Goal: Task Accomplishment & Management: Manage account settings

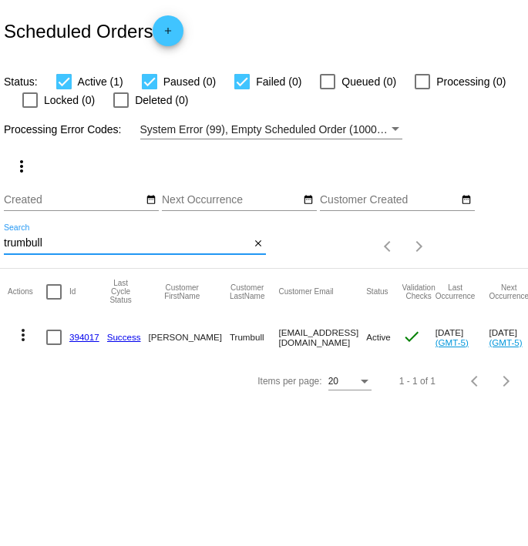
drag, startPoint x: 96, startPoint y: 247, endPoint x: -94, endPoint y: 227, distance: 190.6
click at [0, 227] on html "Scheduled Orders add Status: Active (1) Paused (0) Failed (0) Queued (0) Proces…" at bounding box center [264, 273] width 528 height 546
drag, startPoint x: 72, startPoint y: 244, endPoint x: -68, endPoint y: 233, distance: 140.7
click at [0, 233] on html "Scheduled Orders add Status: Active (1) Paused (0) Failed (0) Queued (0) Proces…" at bounding box center [264, 273] width 528 height 546
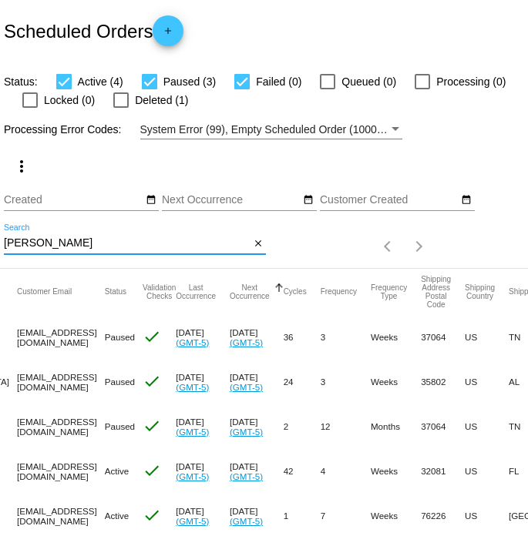
drag, startPoint x: 69, startPoint y: 246, endPoint x: -30, endPoint y: 229, distance: 100.1
click at [0, 229] on html "Scheduled Orders add Status: Active (4) Paused (3) Failed (0) Queued (0) Proces…" at bounding box center [264, 273] width 528 height 546
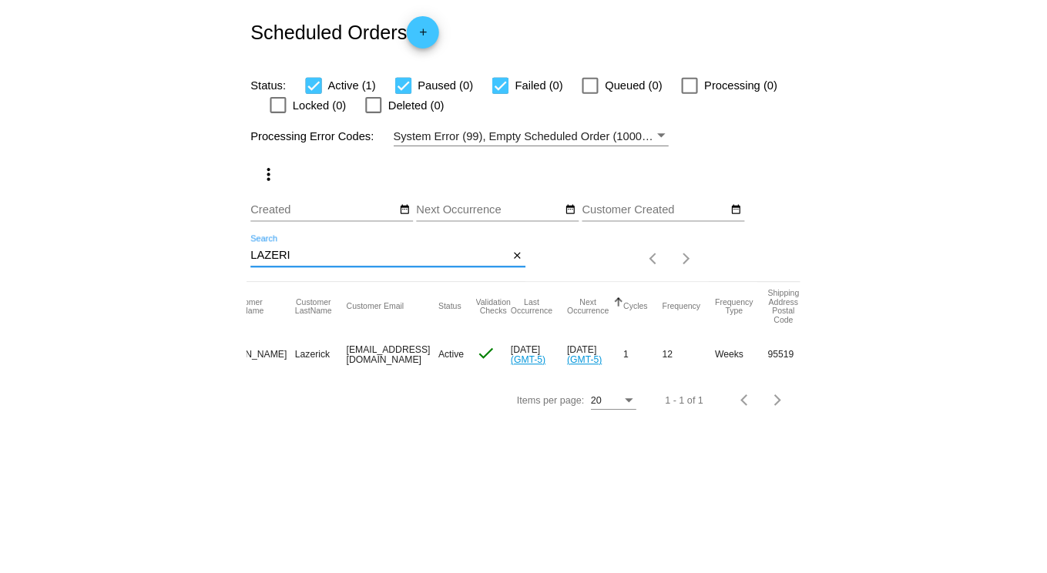
scroll to position [0, 184]
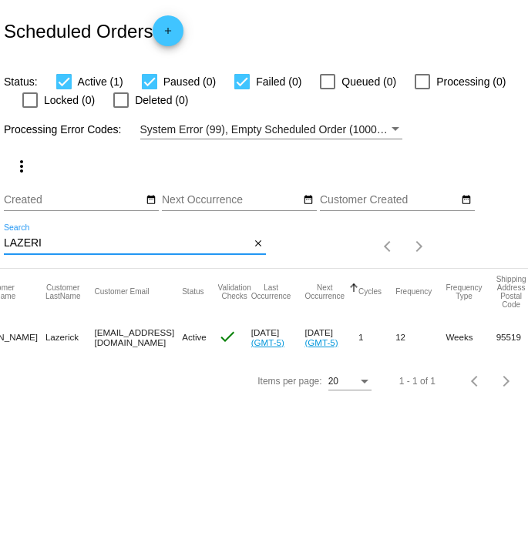
drag, startPoint x: 83, startPoint y: 247, endPoint x: -42, endPoint y: 233, distance: 126.4
click at [0, 233] on html "Scheduled Orders add Status: Active (1) Paused (0) Failed (0) Queued (0) Proces…" at bounding box center [264, 273] width 528 height 546
drag, startPoint x: 70, startPoint y: 243, endPoint x: -71, endPoint y: 212, distance: 144.3
click at [0, 212] on html "Scheduled Orders add Status: Active (0) Paused (1) Failed (0) Queued (0) Proces…" at bounding box center [264, 273] width 528 height 546
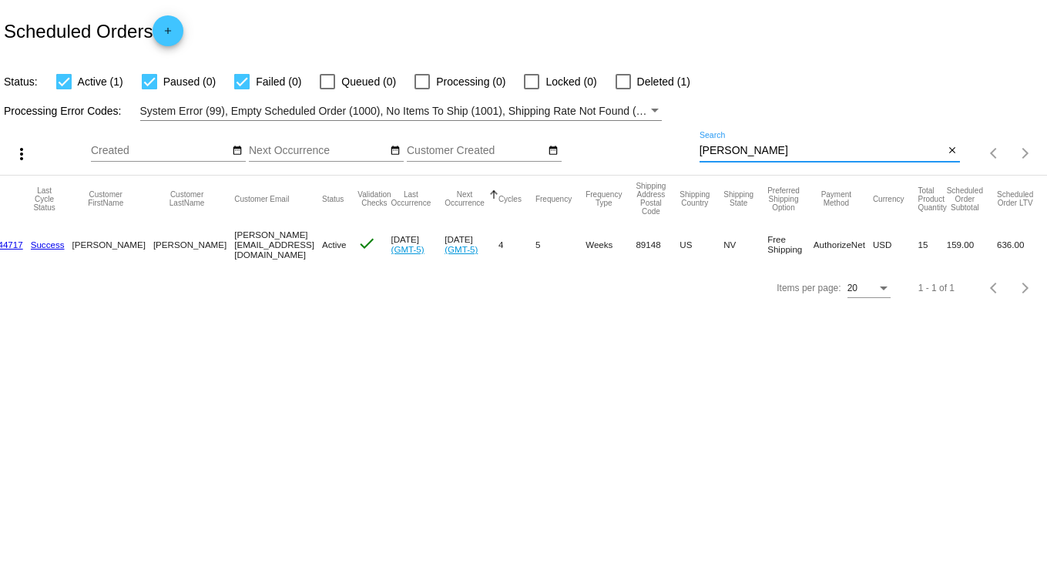
scroll to position [0, 62]
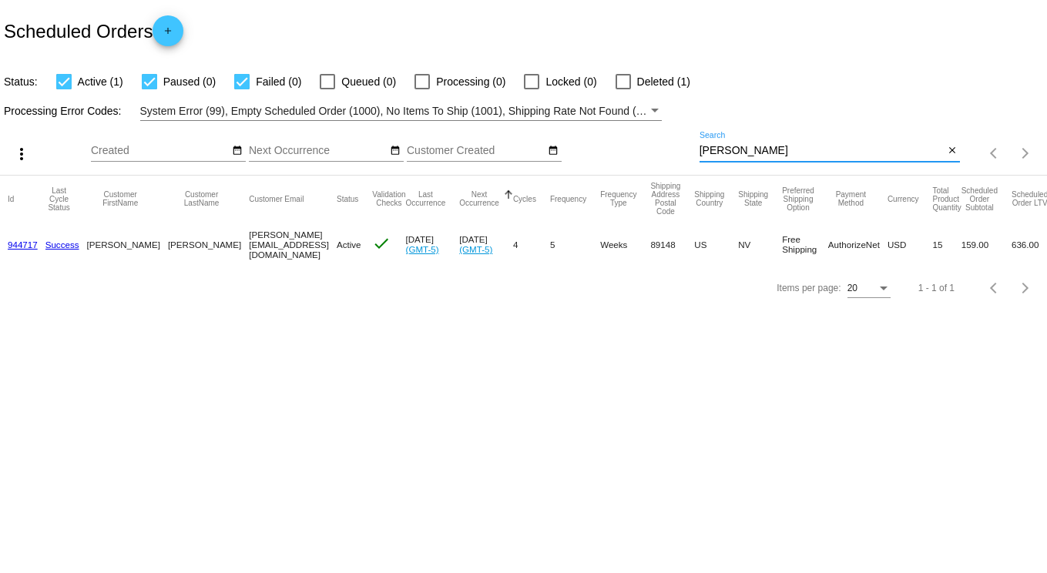
drag, startPoint x: 749, startPoint y: 153, endPoint x: 619, endPoint y: 149, distance: 130.3
click at [527, 149] on div "more_vert Sep Jan Feb Mar [DATE]" at bounding box center [523, 148] width 1047 height 55
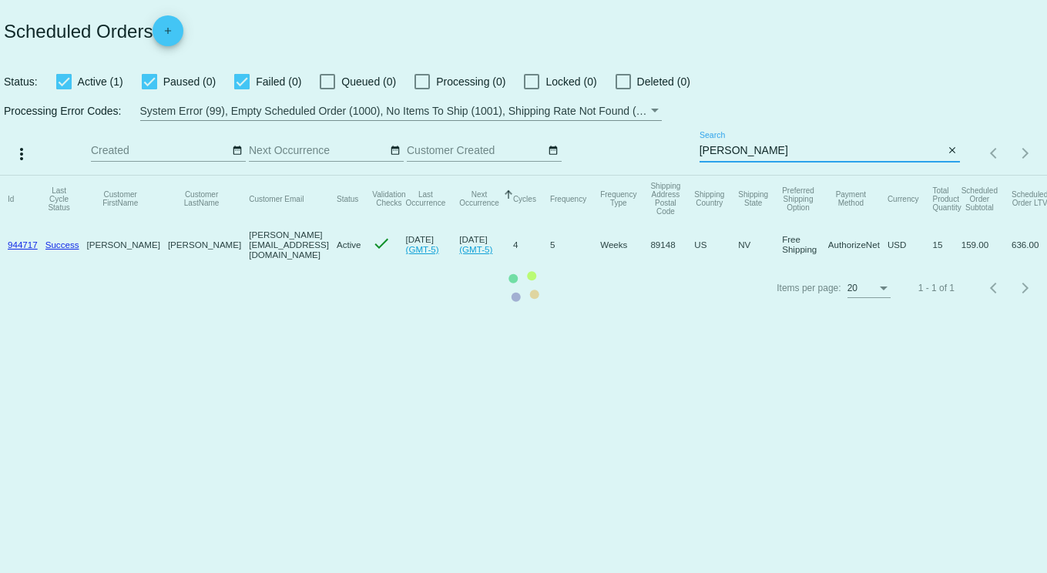
scroll to position [0, 0]
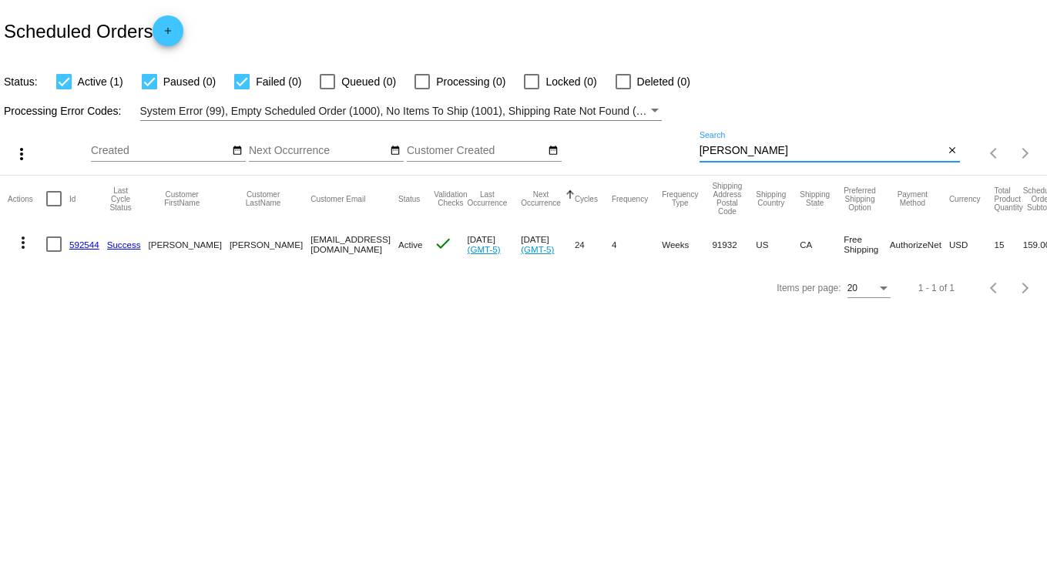
drag, startPoint x: 769, startPoint y: 146, endPoint x: 539, endPoint y: 105, distance: 234.1
click at [527, 105] on app-dashboard-scheduled-orders "Scheduled Orders add Status: Active (1) Paused (0) Failed (0) Queued (0) Proces…" at bounding box center [523, 155] width 1047 height 310
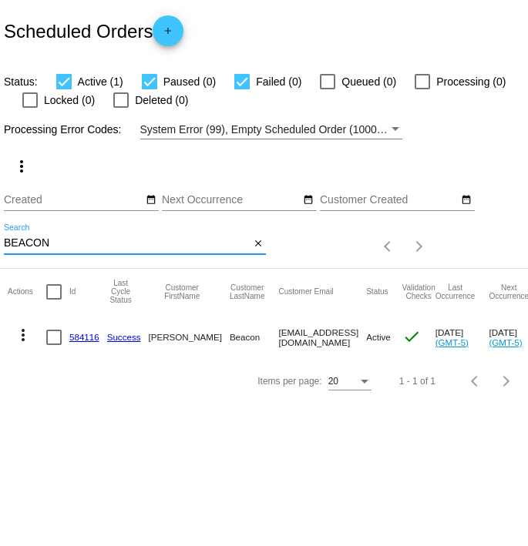
drag, startPoint x: 66, startPoint y: 241, endPoint x: -91, endPoint y: 220, distance: 158.6
click at [0, 220] on html "Scheduled Orders add Status: Active (1) Paused (0) Failed (0) Queued (0) Proces…" at bounding box center [264, 273] width 528 height 546
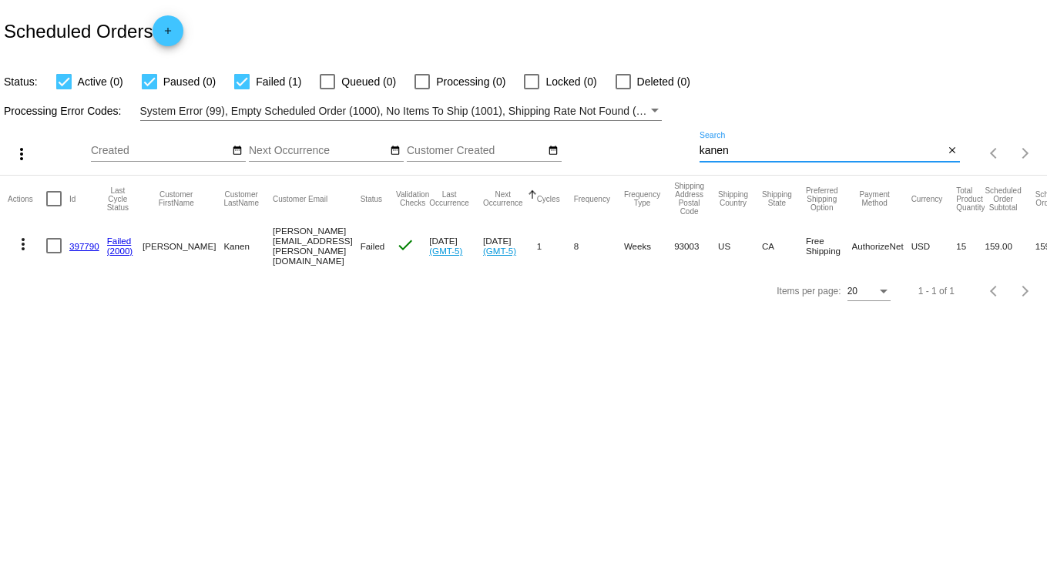
drag, startPoint x: 721, startPoint y: 151, endPoint x: 668, endPoint y: 143, distance: 53.8
click at [527, 143] on div "more_vert Sep Jan Feb Mar [DATE]" at bounding box center [523, 148] width 1047 height 55
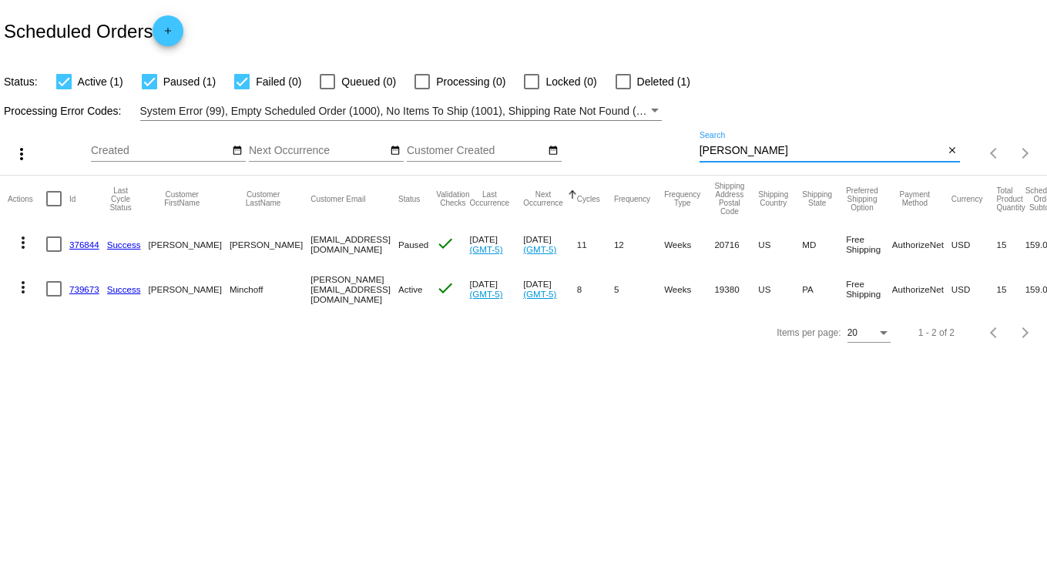
drag, startPoint x: 641, startPoint y: 136, endPoint x: 442, endPoint y: 99, distance: 203.0
click at [443, 96] on app-dashboard-scheduled-orders "Scheduled Orders add Status: Active (1) Paused (1) Failed (0) Queued (0) Proces…" at bounding box center [523, 177] width 1047 height 354
type input "[PERSON_NAME]"
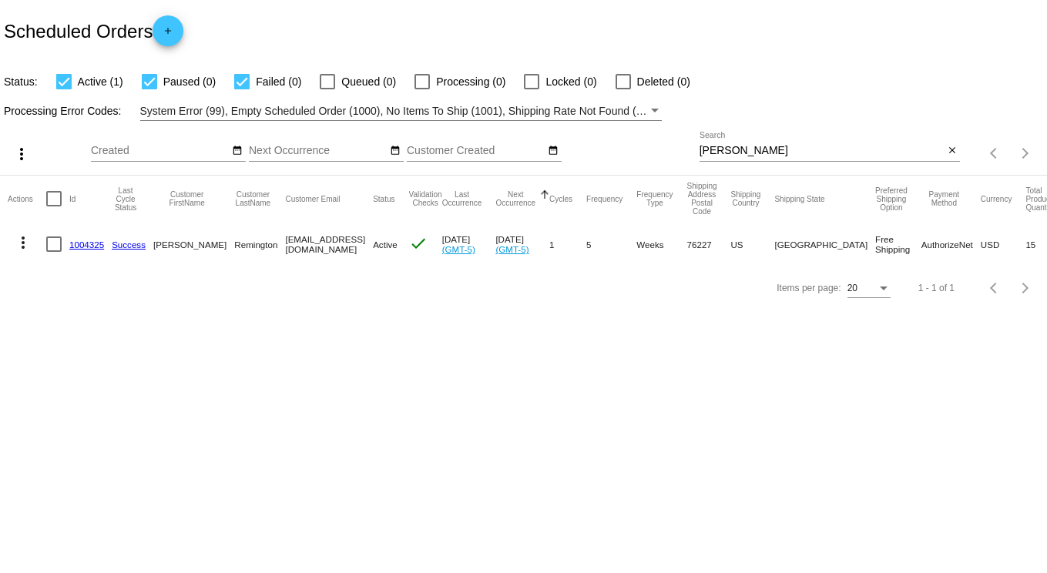
click at [87, 241] on link "1004325" at bounding box center [86, 245] width 35 height 10
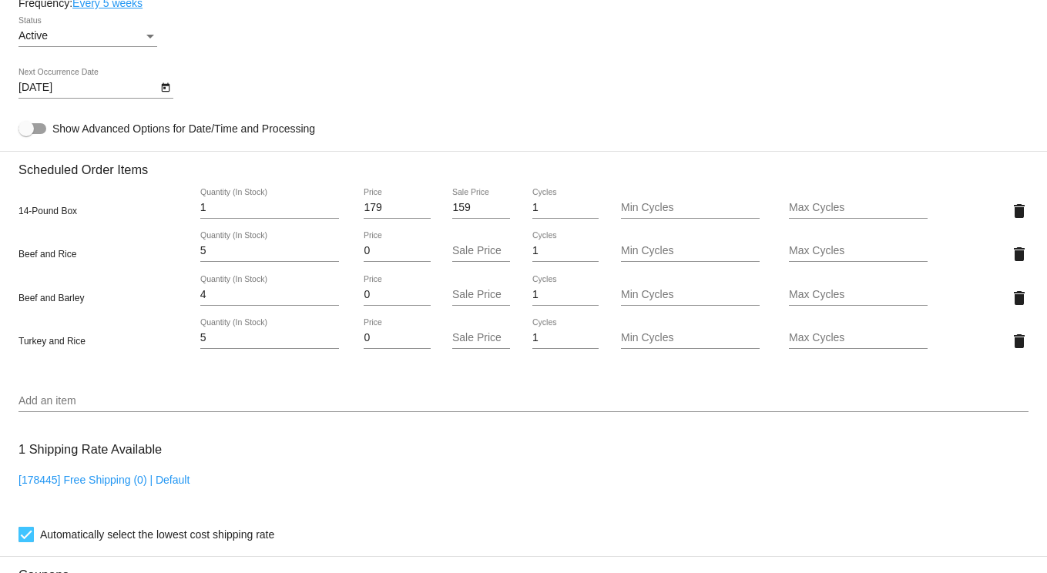
scroll to position [925, 0]
click at [57, 406] on input "Add an item" at bounding box center [523, 400] width 1010 height 12
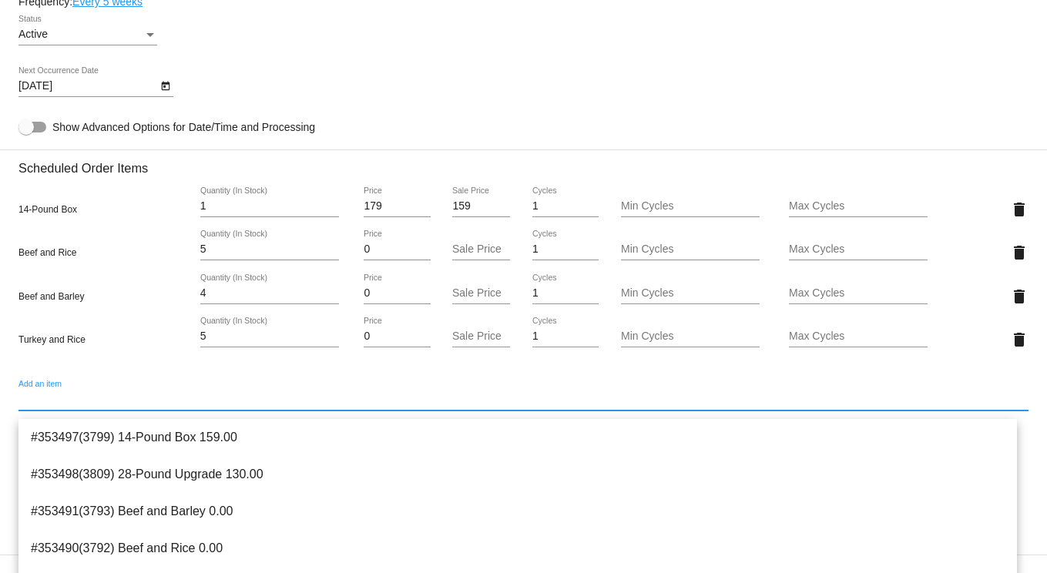
click at [55, 393] on div "Add an item" at bounding box center [523, 396] width 1010 height 30
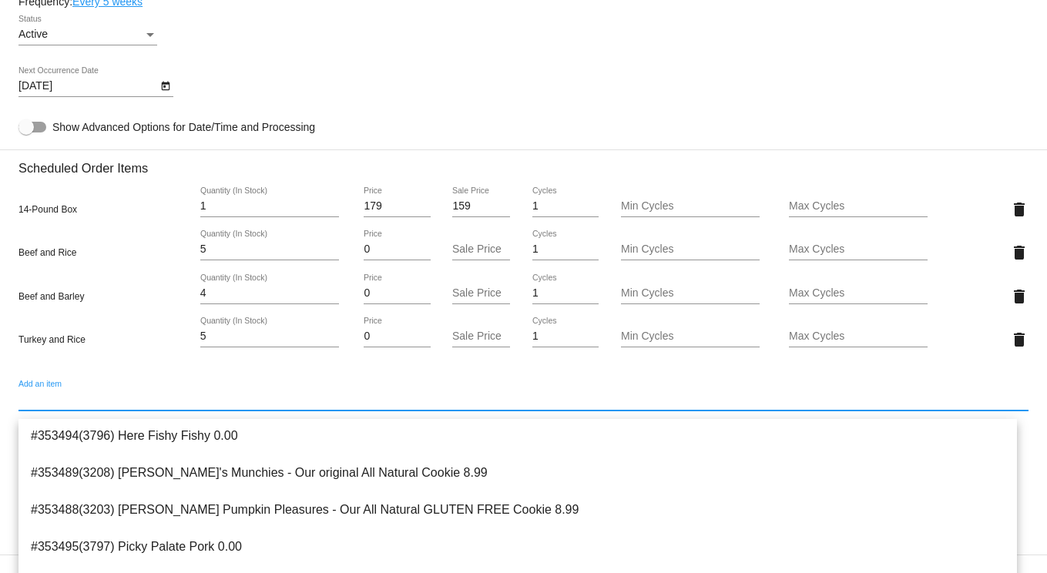
scroll to position [210, 0]
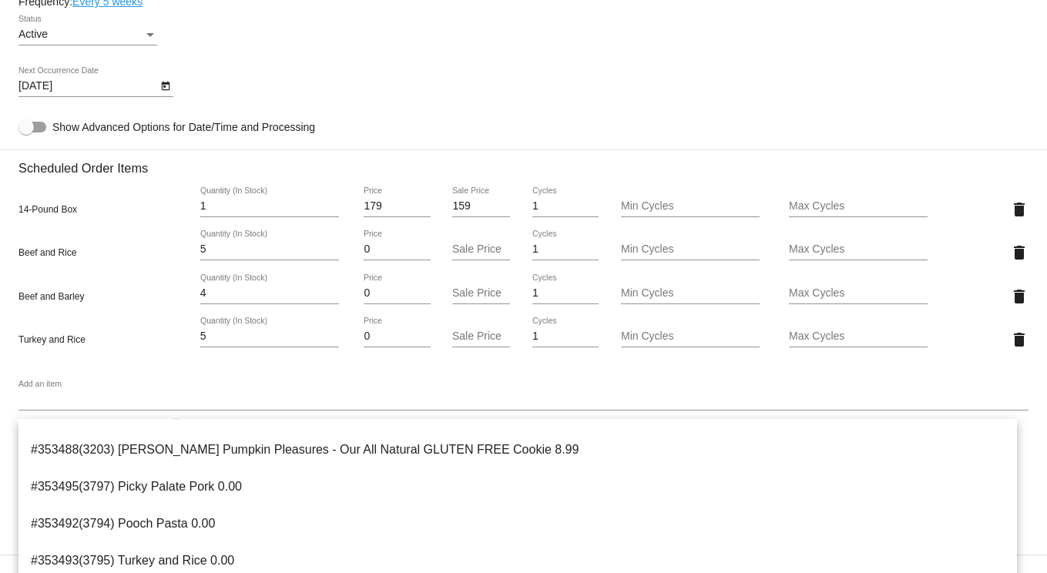
click at [46, 399] on div "Add an item" at bounding box center [523, 396] width 1010 height 30
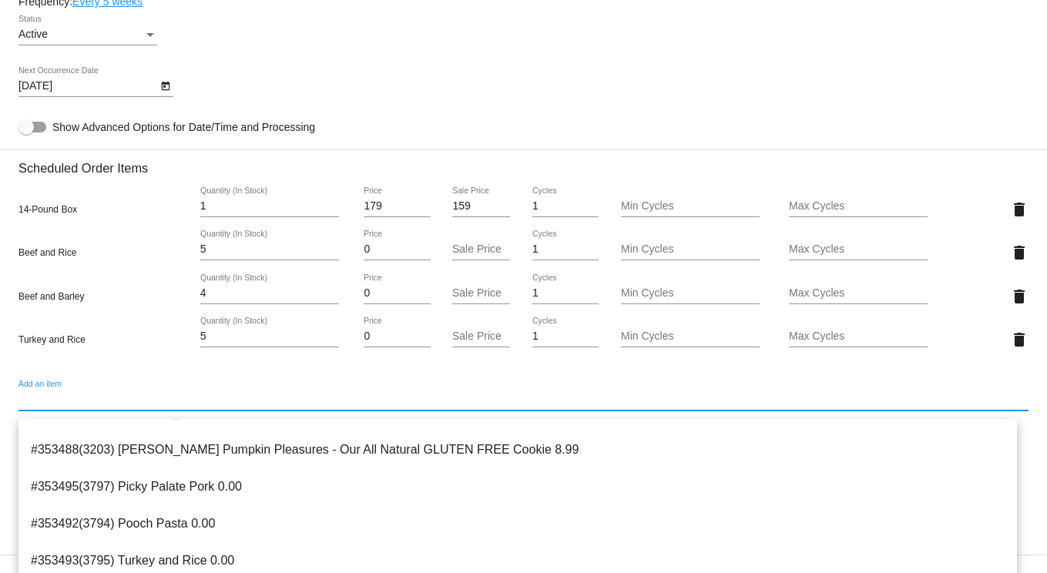
click at [45, 389] on div "Add an item" at bounding box center [523, 396] width 1010 height 30
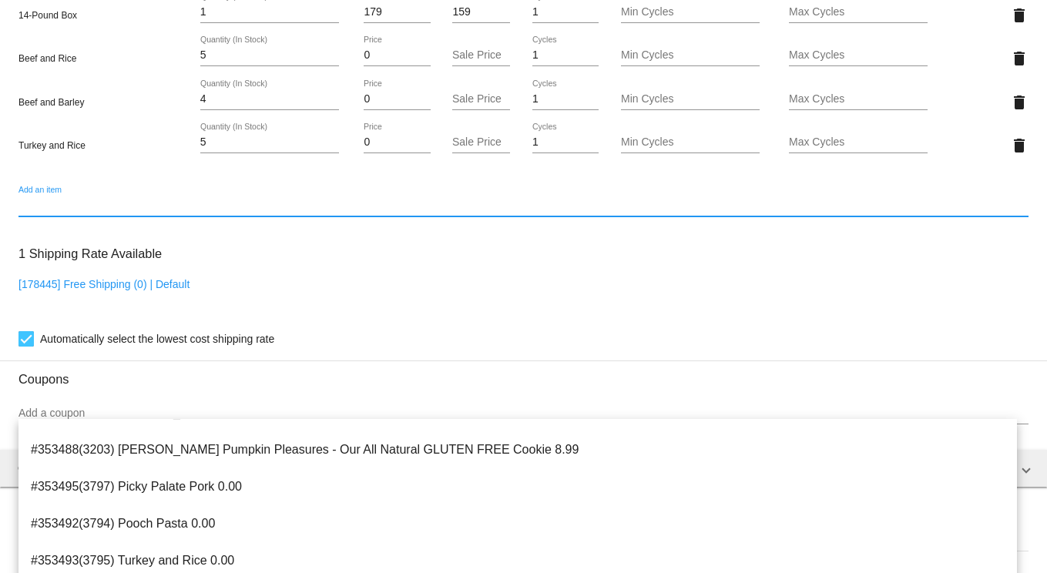
scroll to position [1120, 0]
click at [45, 201] on div "Add an item" at bounding box center [523, 201] width 1010 height 30
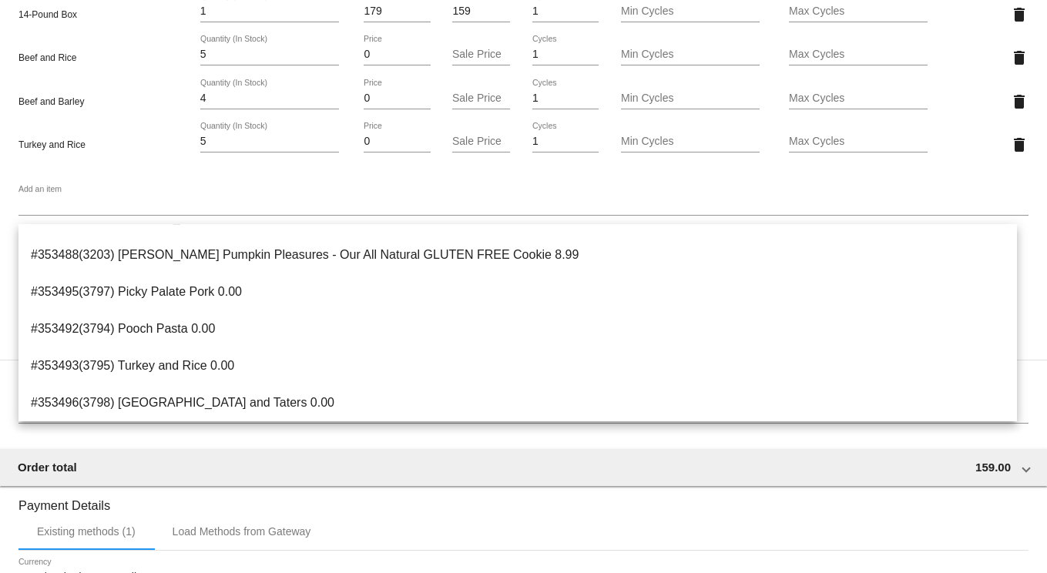
click at [43, 198] on div "Add an item" at bounding box center [523, 201] width 1010 height 30
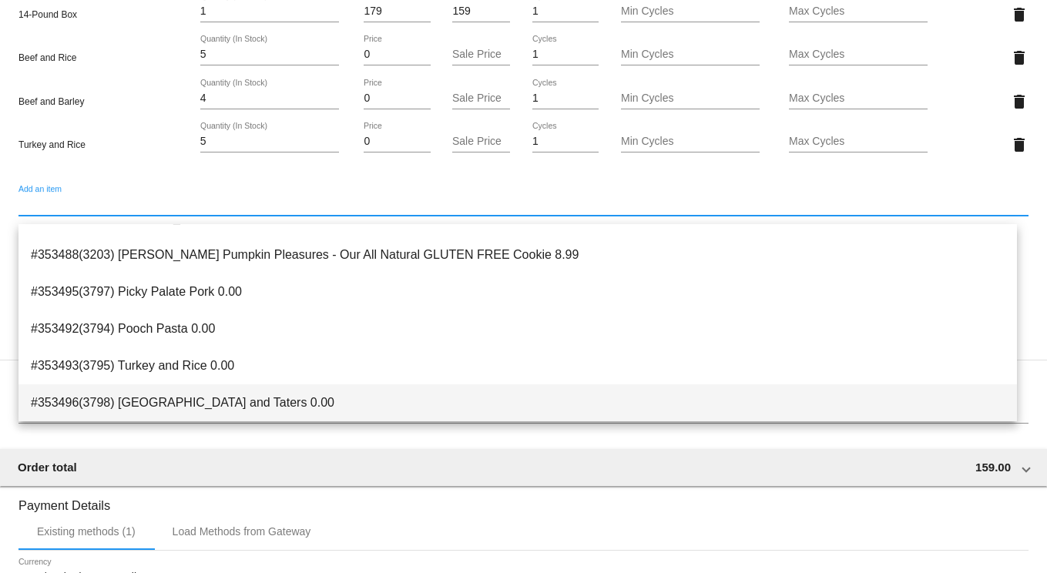
click at [213, 401] on span "#353496(3798) [GEOGRAPHIC_DATA] and Taters 0.00" at bounding box center [518, 403] width 974 height 37
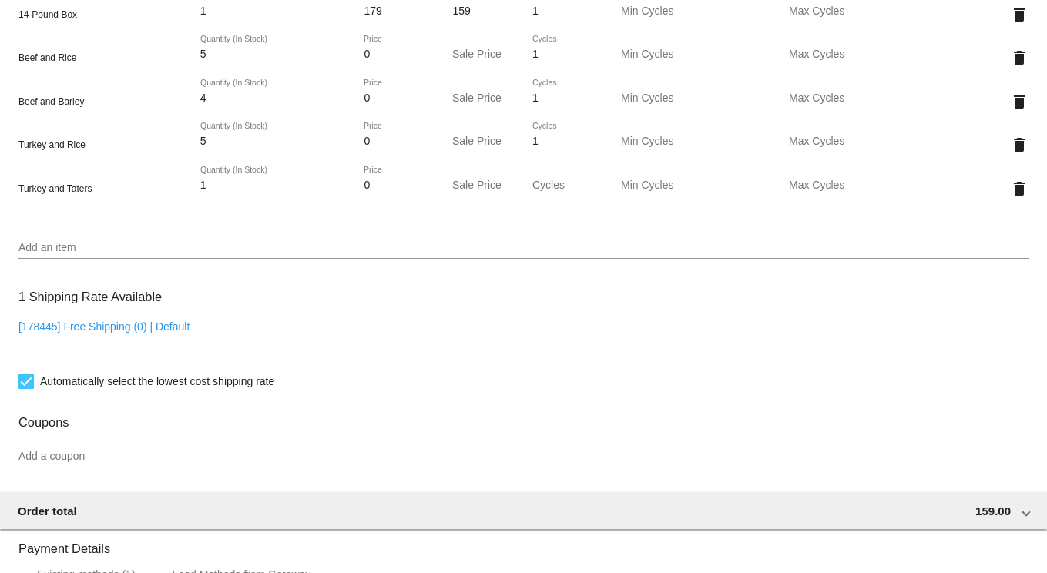
click at [49, 239] on div "Add an item" at bounding box center [523, 244] width 1010 height 30
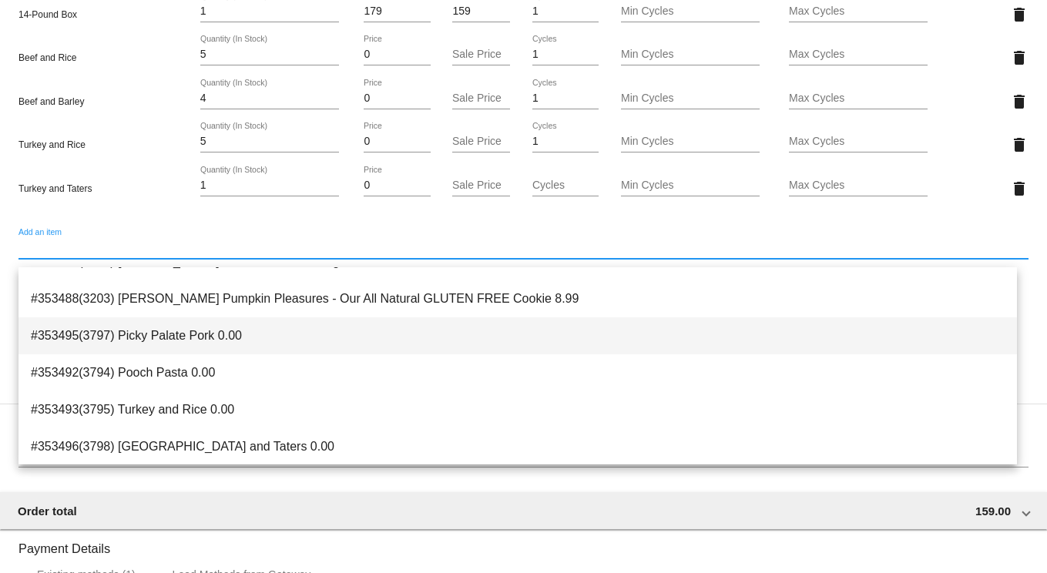
scroll to position [210, 0]
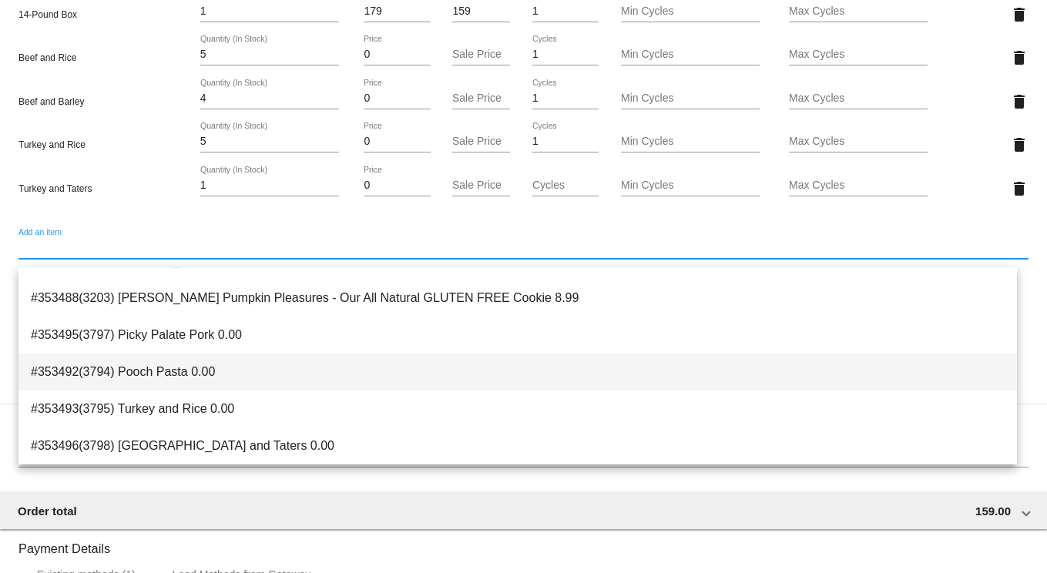
click at [200, 370] on span "#353492(3794) Pooch Pasta 0.00" at bounding box center [518, 372] width 974 height 37
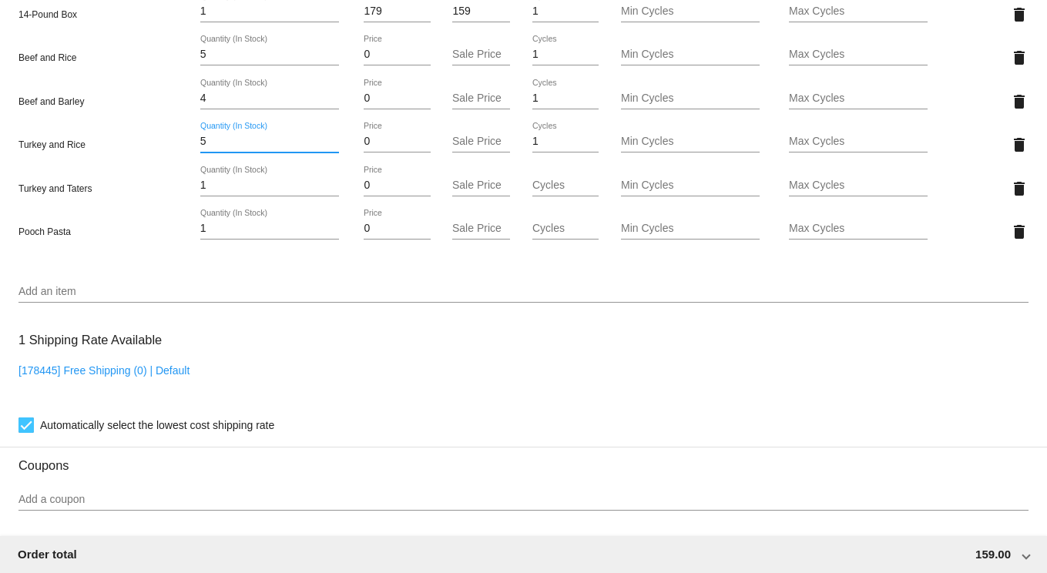
drag, startPoint x: 215, startPoint y: 151, endPoint x: 160, endPoint y: 150, distance: 54.7
click at [160, 150] on div "Turkey and Rice 5 Quantity (In Stock) 0 Price Sale Price 1 Cycles Min Cycles Ma…" at bounding box center [523, 145] width 1010 height 44
type input "4"
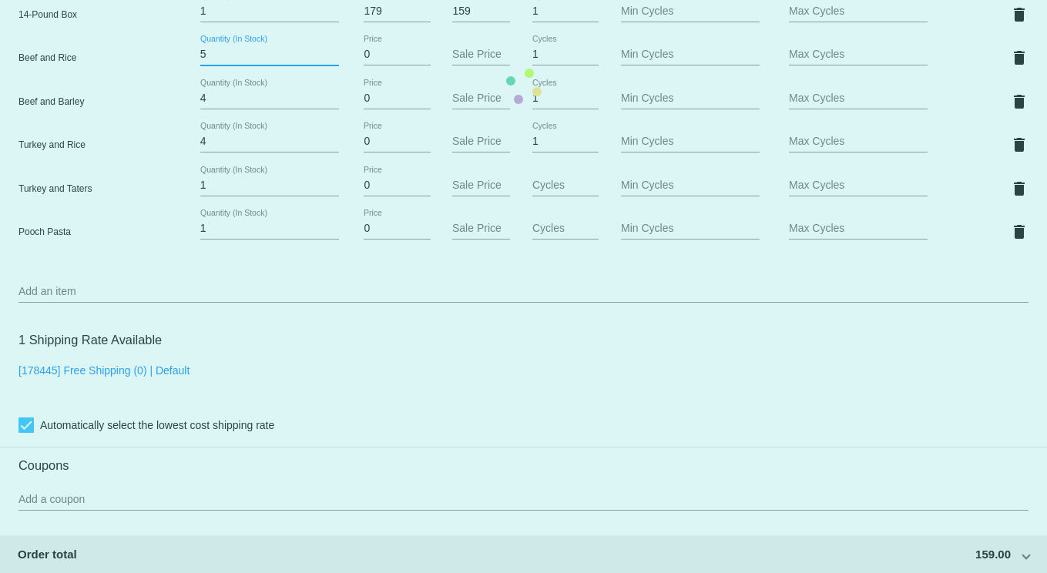
drag, startPoint x: 217, startPoint y: 62, endPoint x: 166, endPoint y: 58, distance: 51.8
click at [166, 58] on mat-card "Customer 6982314: [PERSON_NAME] [EMAIL_ADDRESS][DOMAIN_NAME] Customer Shipping …" at bounding box center [523, 86] width 1047 height 1758
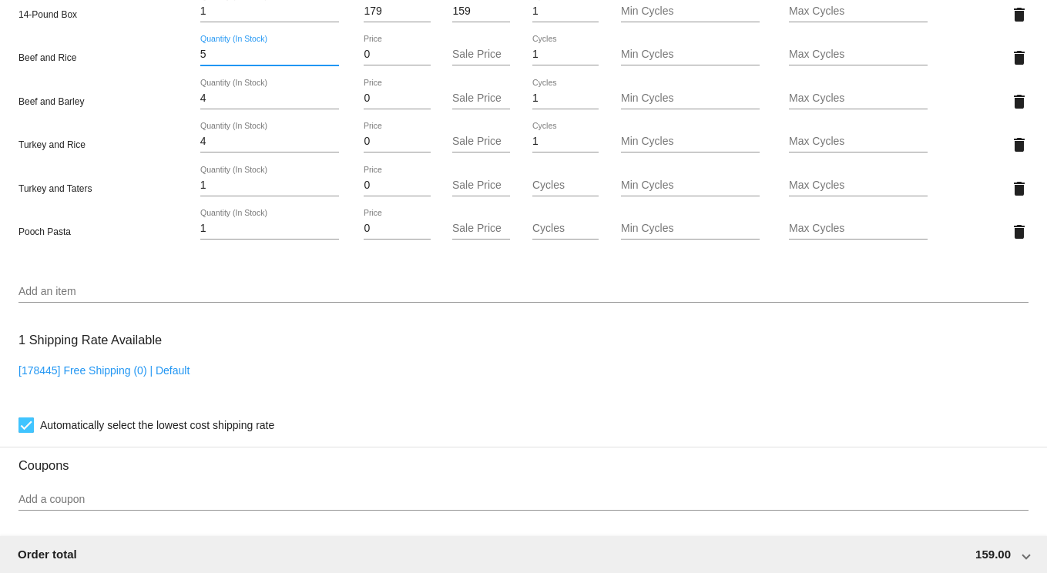
type input "4"
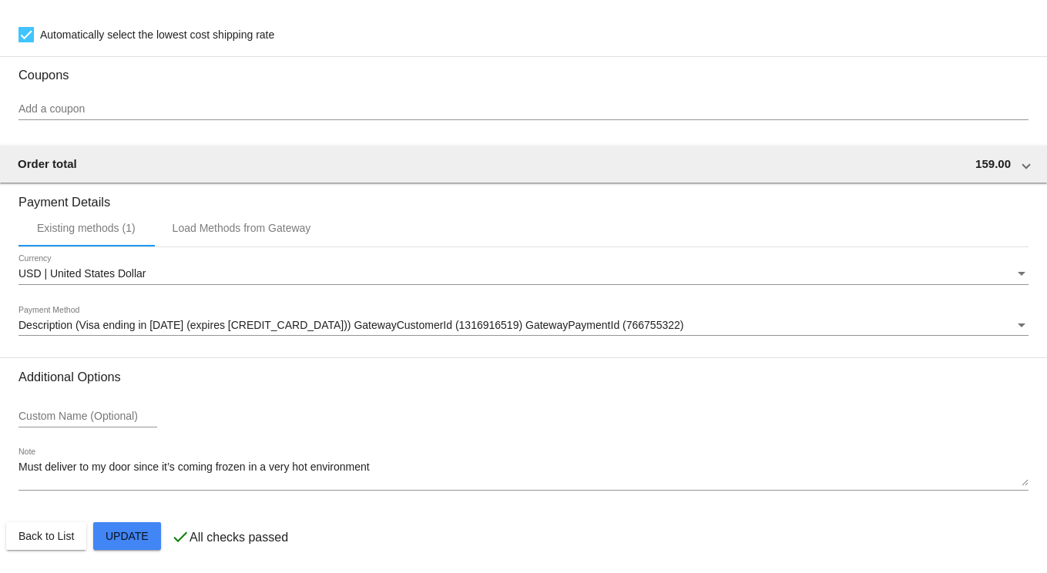
scroll to position [1523, 0]
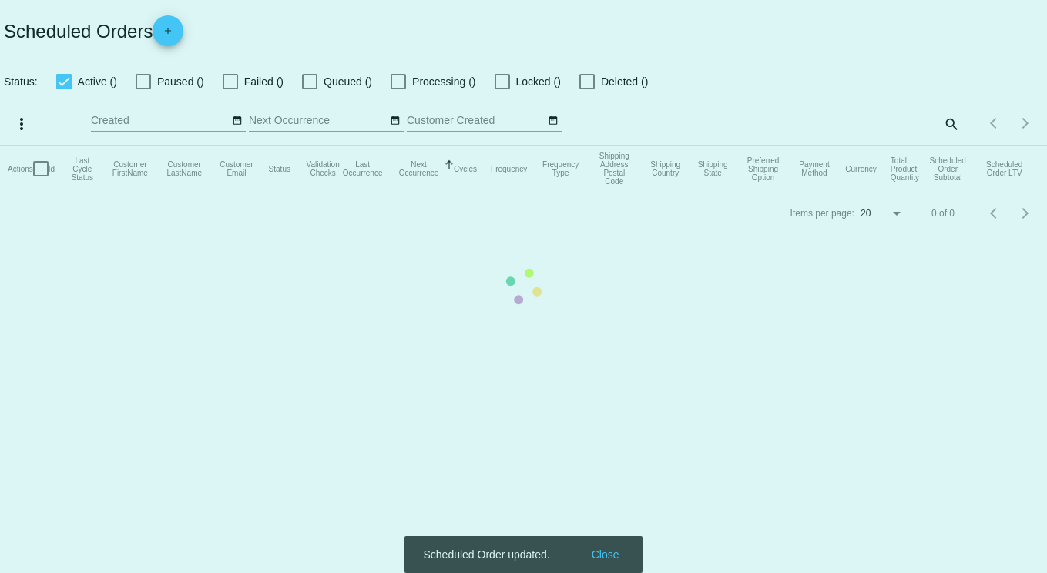
checkbox input "true"
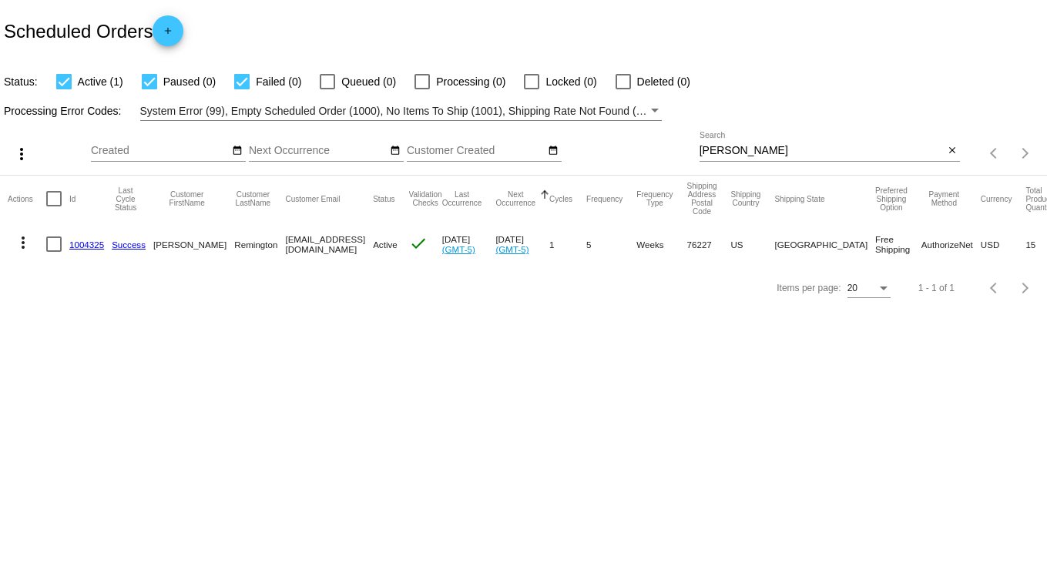
click at [527, 405] on body "Scheduled Orders add Status: Active (1) Paused (0) Failed (0) Queued (0) Proces…" at bounding box center [523, 286] width 1047 height 573
drag, startPoint x: 737, startPoint y: 149, endPoint x: 545, endPoint y: 122, distance: 194.5
click at [527, 122] on div "more_vert Sep Jan Feb Mar [DATE]" at bounding box center [523, 148] width 1047 height 55
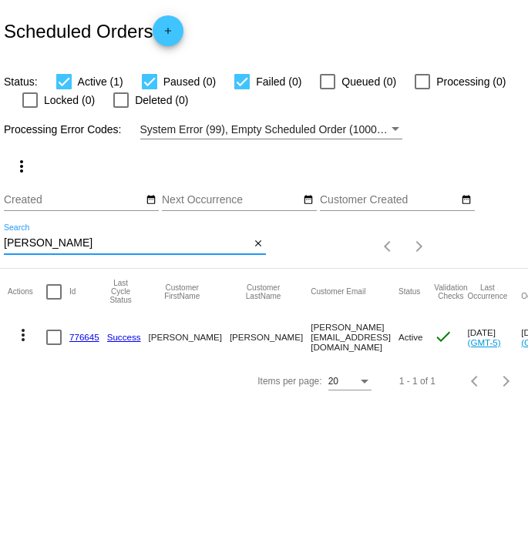
drag, startPoint x: 98, startPoint y: 248, endPoint x: -109, endPoint y: 223, distance: 208.8
click at [0, 223] on html "Scheduled Orders add Status: Active (1) Paused (0) Failed (0) Queued (0) Proces…" at bounding box center [264, 273] width 528 height 546
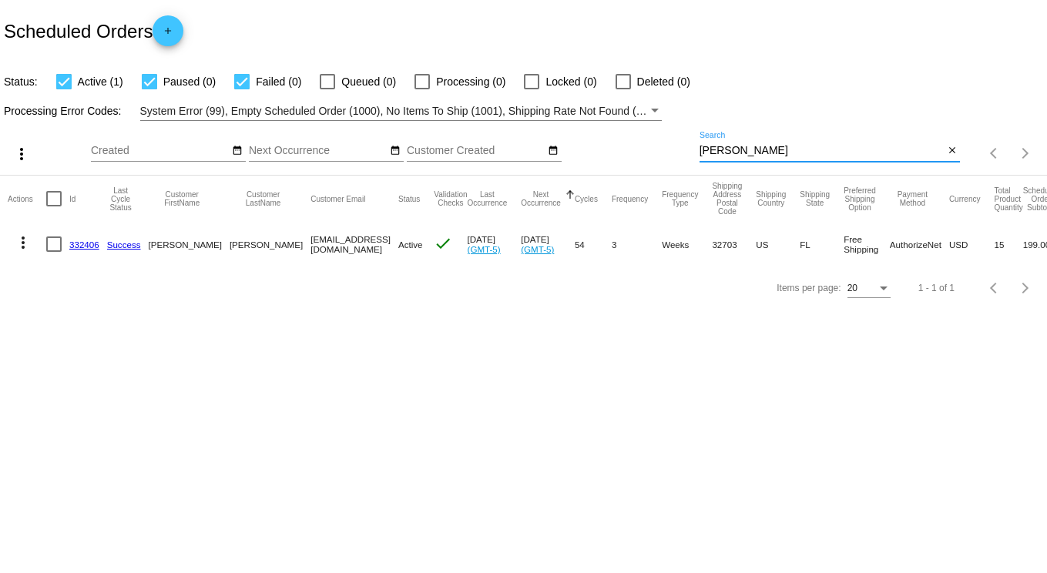
type input "[PERSON_NAME]"
click at [83, 241] on link "332406" at bounding box center [84, 245] width 30 height 10
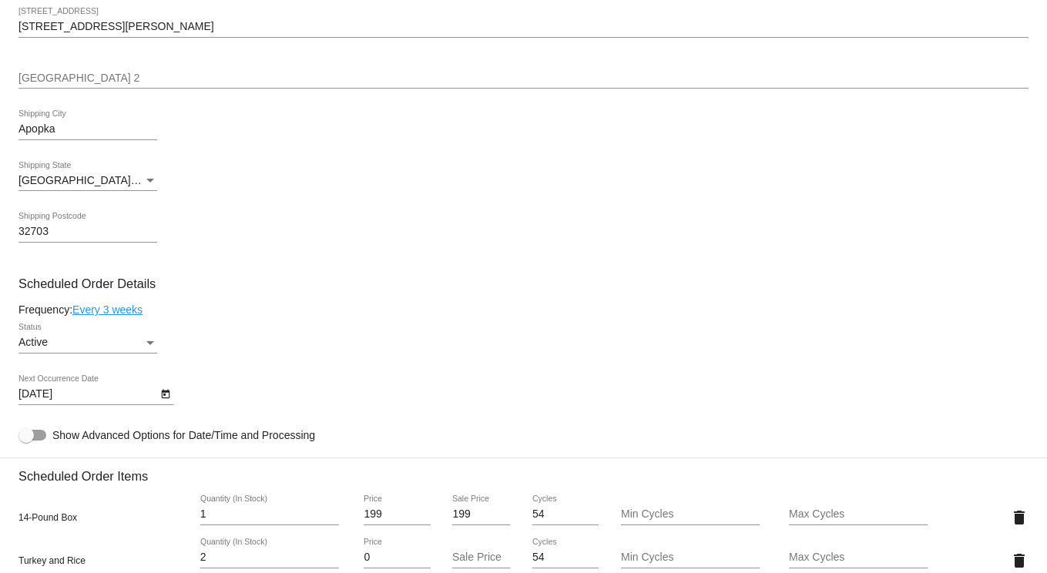
scroll to position [694, 0]
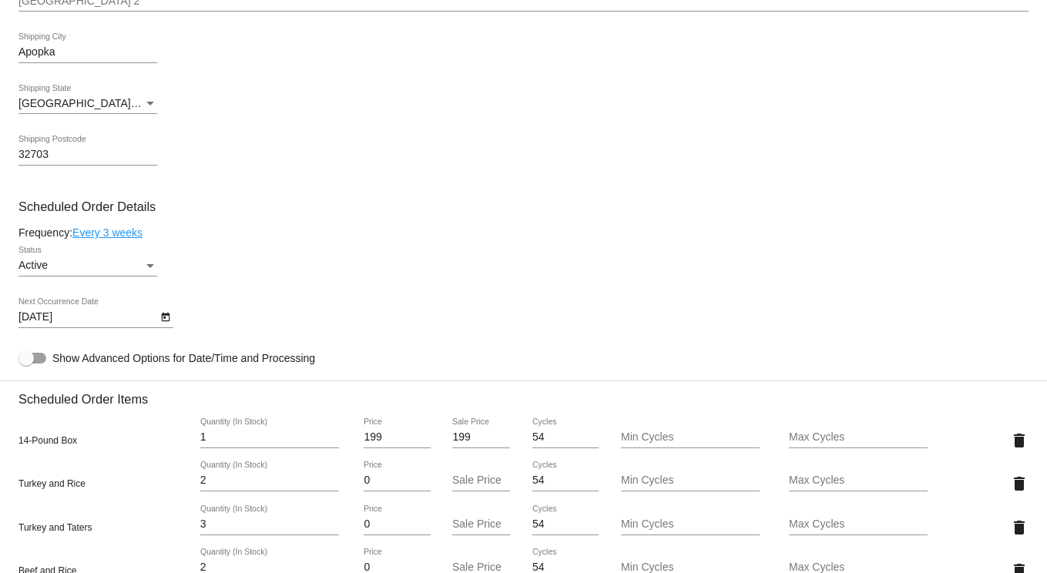
click at [169, 322] on icon "Open calendar" at bounding box center [165, 317] width 8 height 9
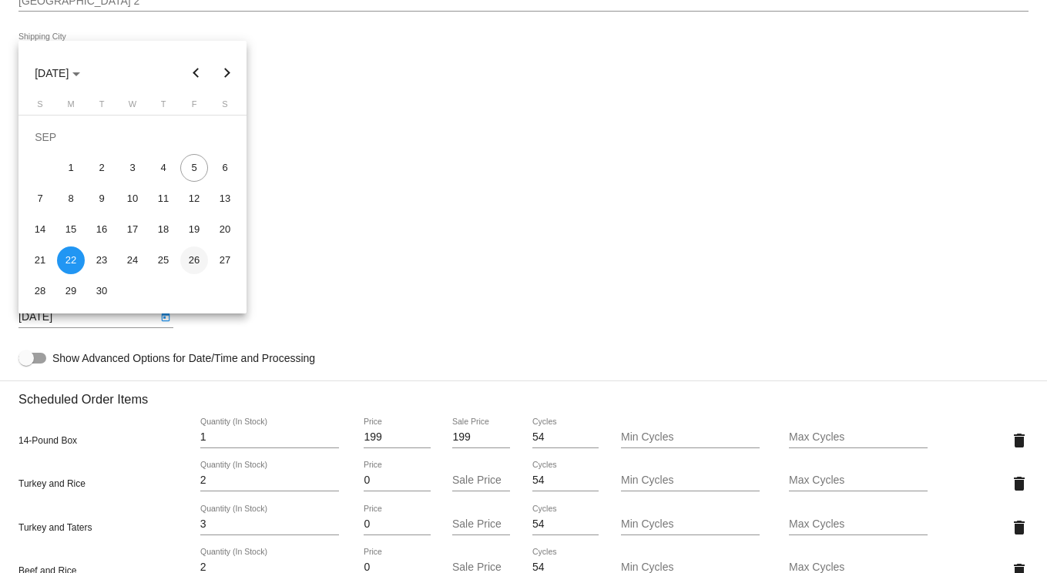
click at [196, 260] on div "26" at bounding box center [194, 261] width 28 height 28
type input "[DATE]"
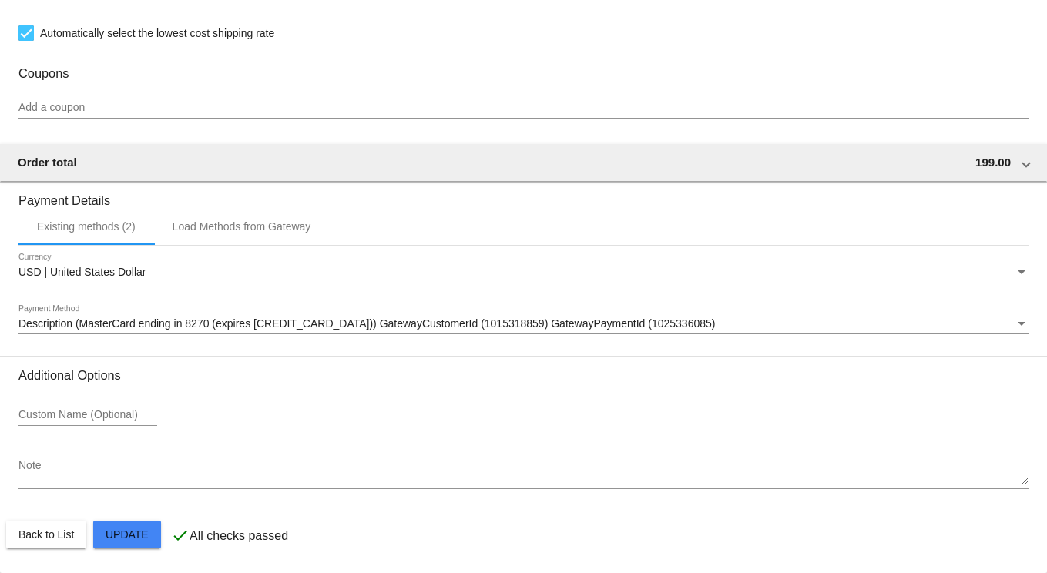
scroll to position [1523, 0]
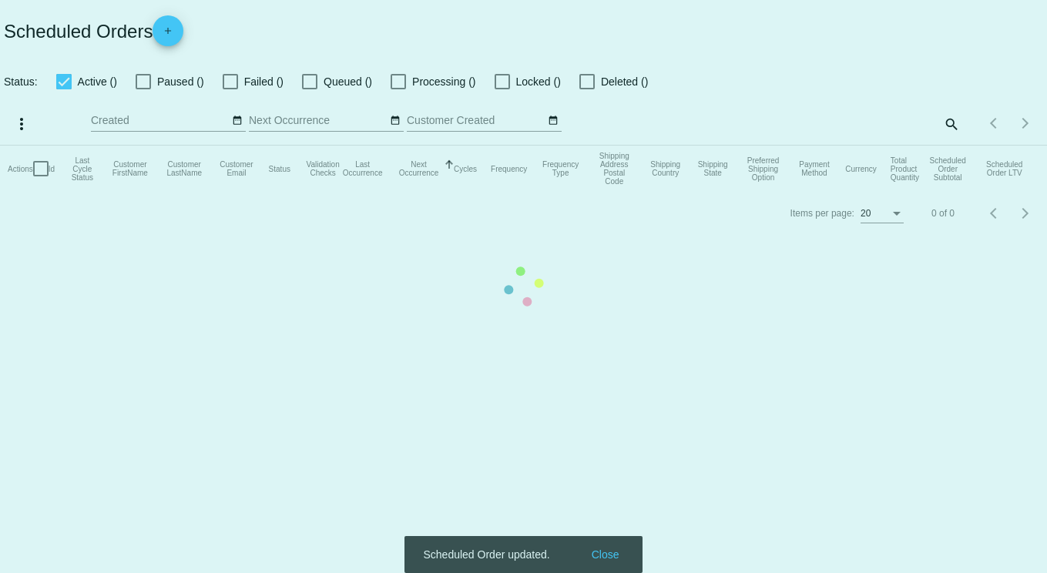
checkbox input "true"
